Goal: Task Accomplishment & Management: Use online tool/utility

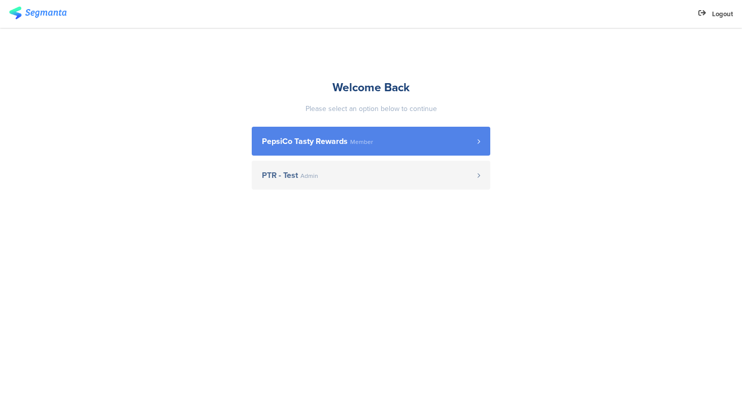
click at [336, 139] on span "PepsiCo Tasty Rewards" at bounding box center [305, 142] width 86 height 8
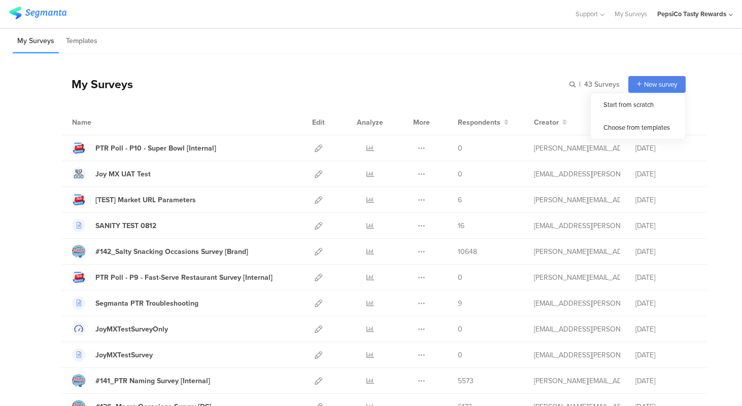
click at [658, 83] on span "New survey" at bounding box center [660, 85] width 33 height 10
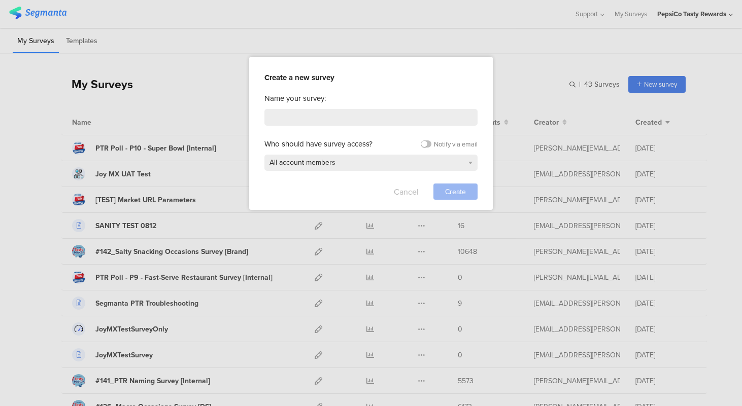
click at [403, 195] on button "Cancel" at bounding box center [406, 192] width 25 height 16
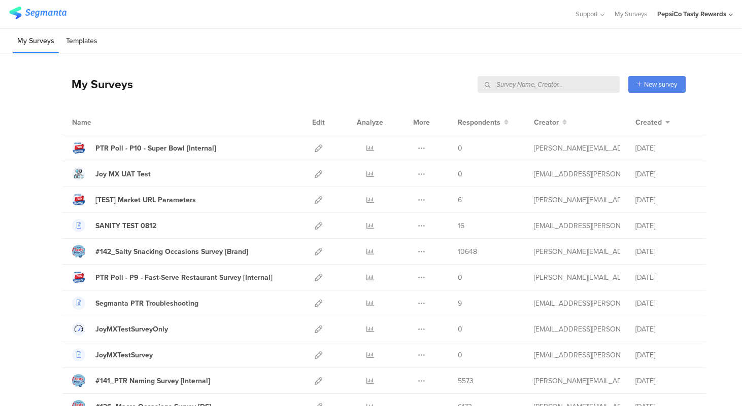
click at [93, 45] on li "Templates" at bounding box center [81, 41] width 41 height 24
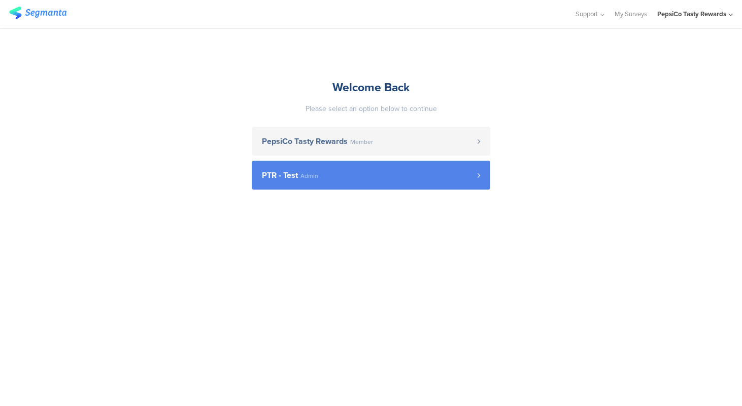
click at [333, 174] on span "PTR - Test Admin" at bounding box center [370, 176] width 216 height 8
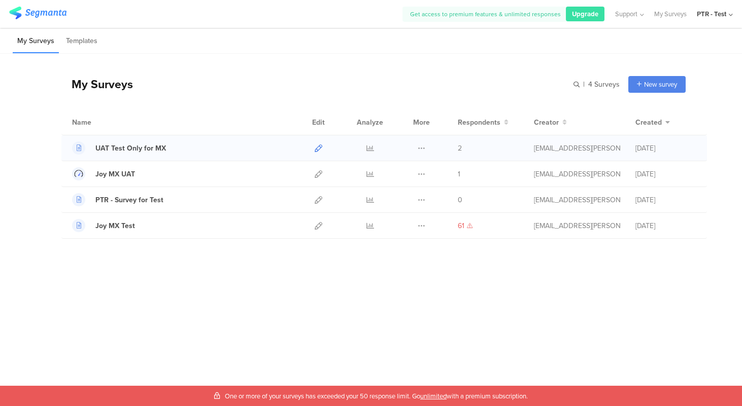
click at [318, 148] on icon at bounding box center [319, 149] width 8 height 8
click at [661, 83] on span "New survey" at bounding box center [660, 85] width 33 height 10
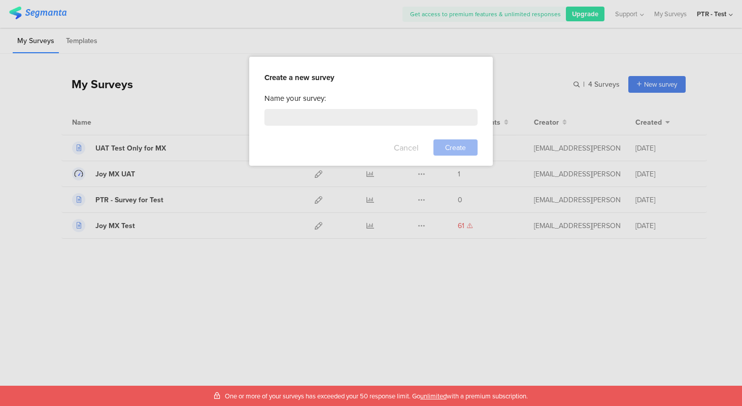
click at [407, 152] on button "Cancel" at bounding box center [406, 148] width 25 height 16
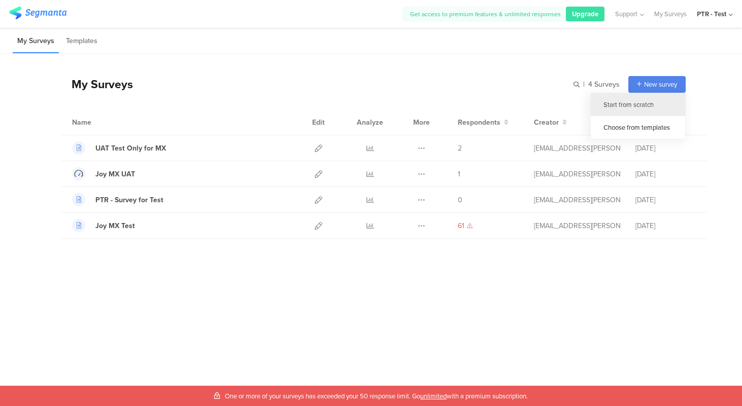
click at [636, 106] on div "Start from scratch" at bounding box center [638, 104] width 94 height 23
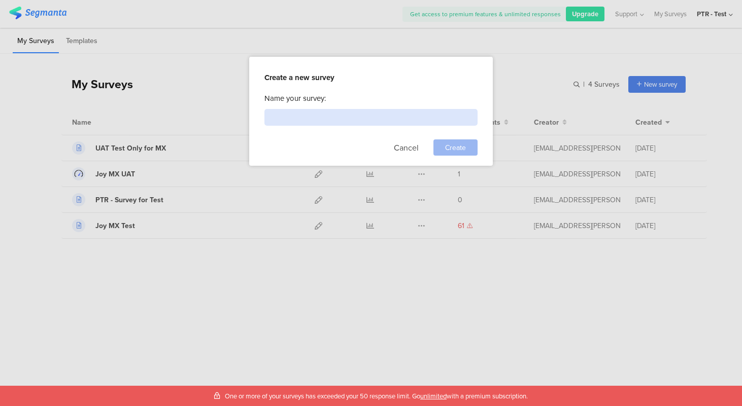
click at [322, 111] on input at bounding box center [370, 117] width 213 height 17
type input "test"
click at [452, 148] on span "Create" at bounding box center [455, 148] width 21 height 11
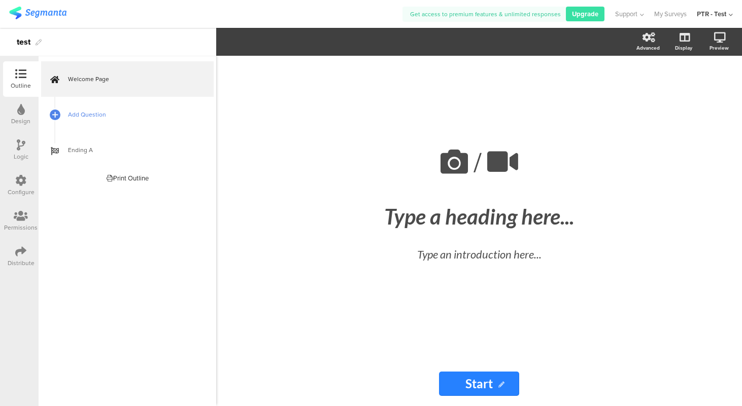
click at [92, 115] on span "Add Question" at bounding box center [133, 115] width 130 height 10
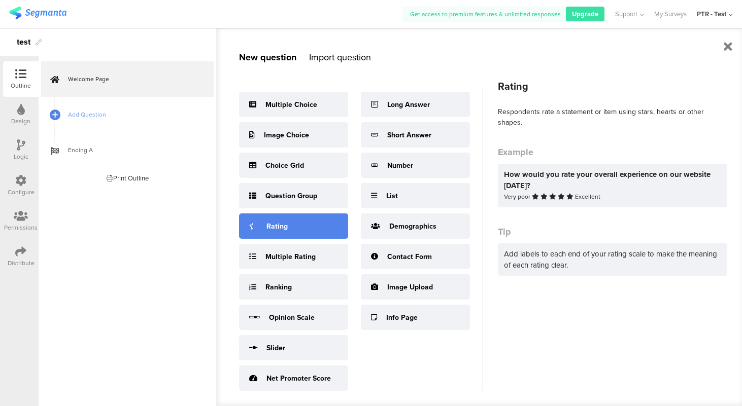
click at [302, 228] on div "Rating" at bounding box center [293, 226] width 109 height 25
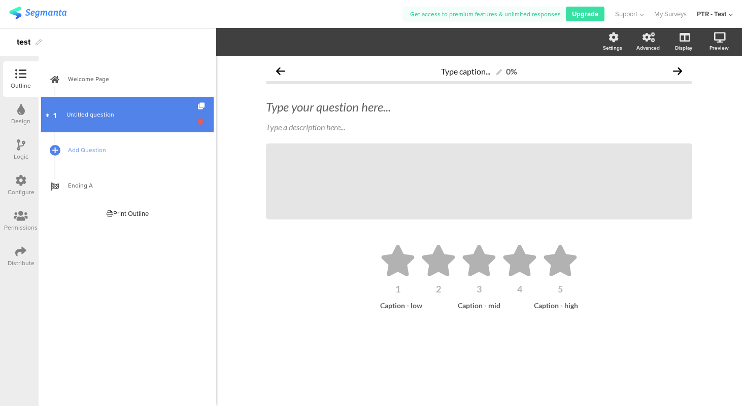
click at [200, 121] on icon at bounding box center [202, 122] width 9 height 10
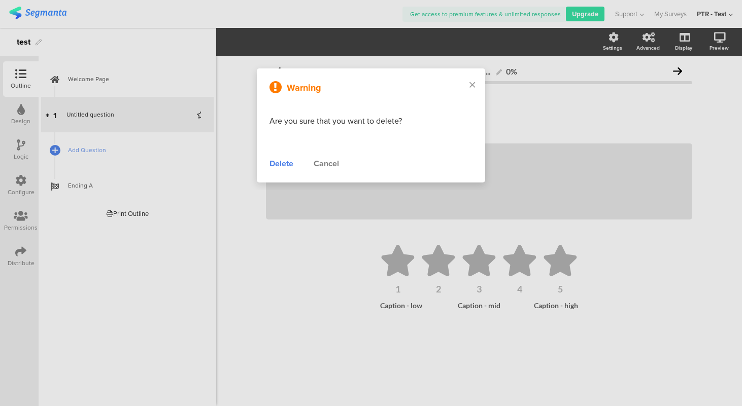
click at [285, 161] on div "Delete" at bounding box center [281, 164] width 24 height 12
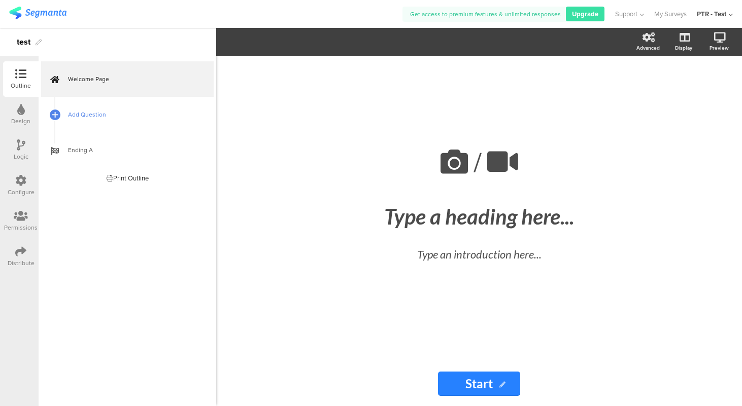
click at [76, 114] on span "Add Question" at bounding box center [133, 115] width 130 height 10
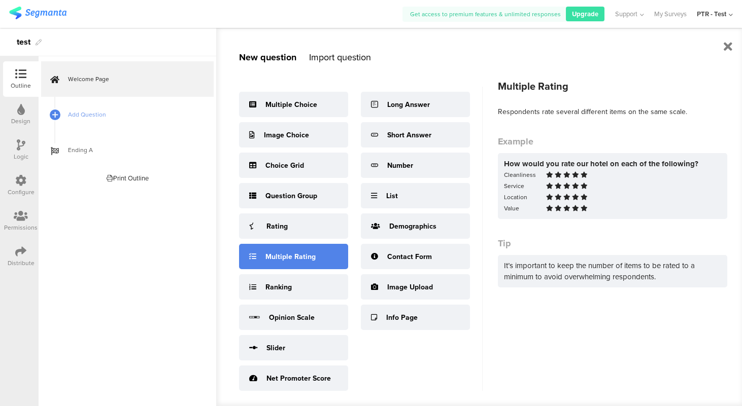
click at [295, 258] on div "Multiple Rating" at bounding box center [290, 257] width 50 height 11
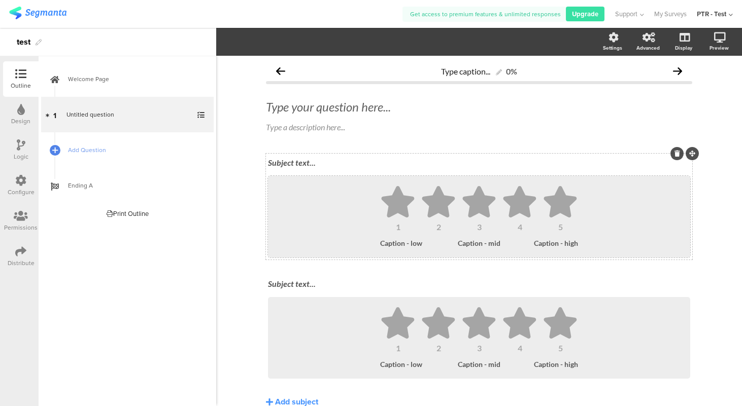
click at [396, 202] on icon at bounding box center [397, 201] width 33 height 31
click at [475, 209] on icon at bounding box center [478, 201] width 33 height 31
click at [556, 210] on icon at bounding box center [559, 201] width 33 height 31
click at [692, 154] on icon at bounding box center [692, 154] width 6 height 6
click at [82, 145] on span "Add Question" at bounding box center [133, 150] width 130 height 10
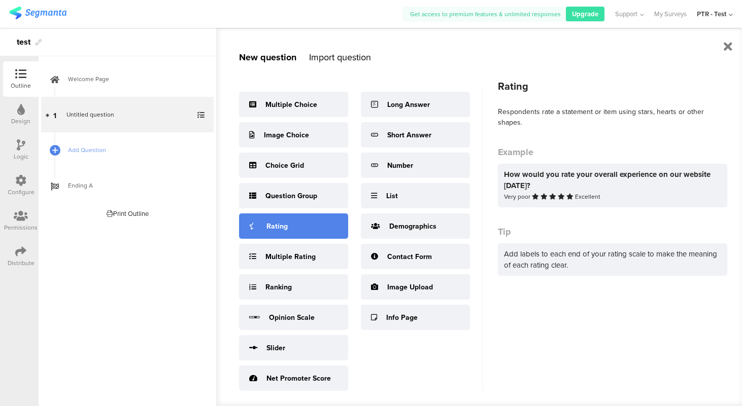
click at [276, 227] on div "Rating" at bounding box center [276, 226] width 21 height 11
